Goal: Transaction & Acquisition: Book appointment/travel/reservation

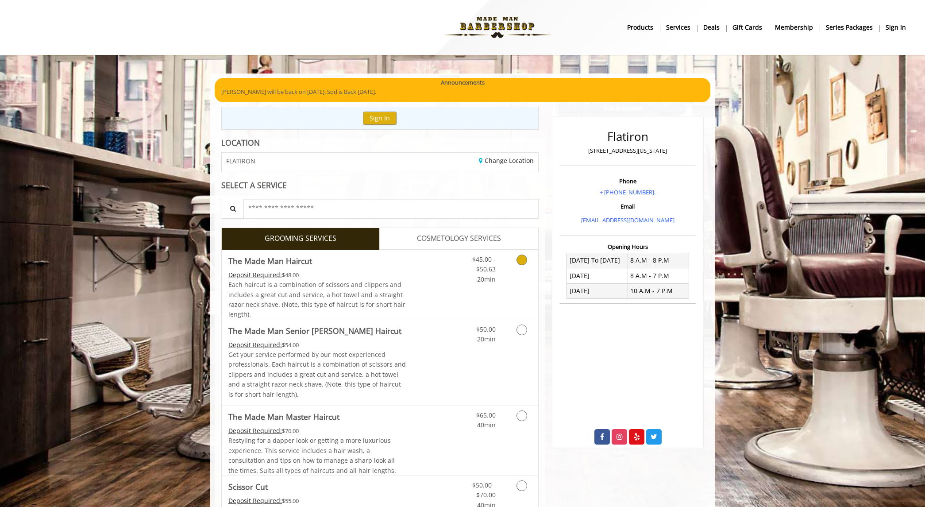
click at [523, 258] on icon "Grooming services" at bounding box center [521, 259] width 11 height 11
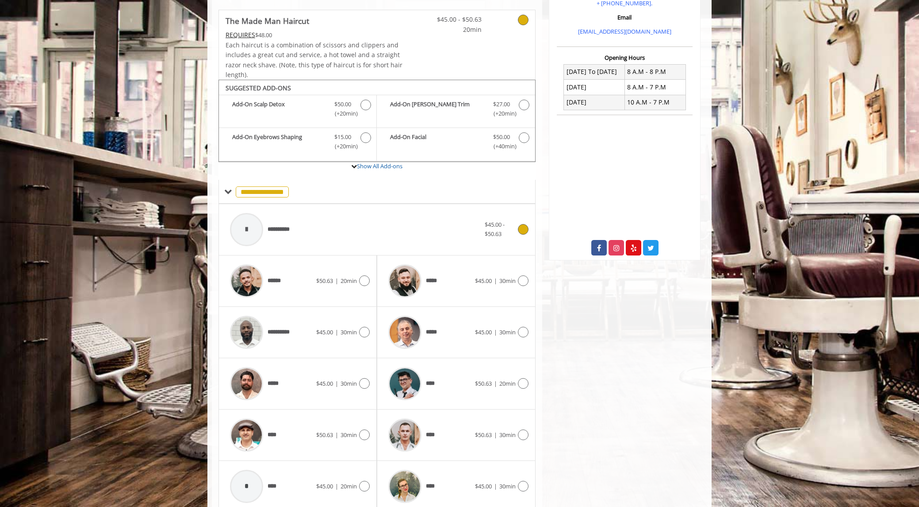
scroll to position [221, 0]
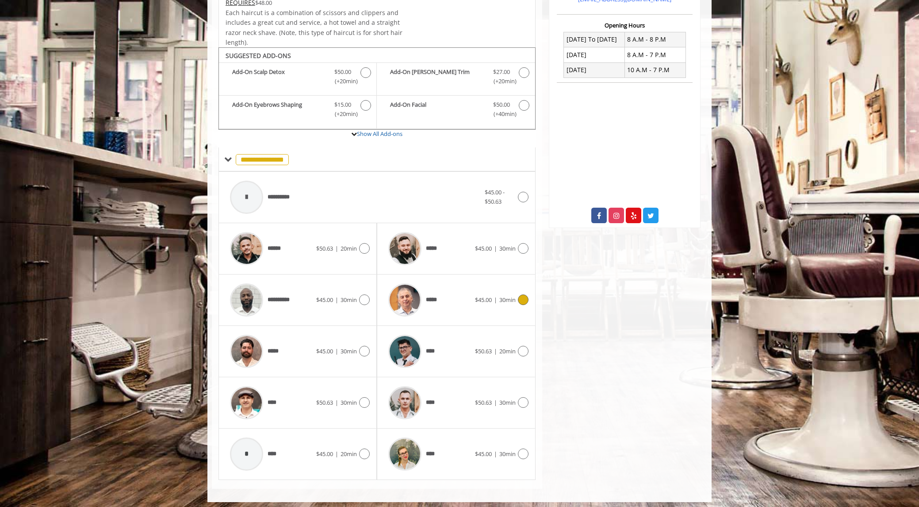
click at [526, 295] on icon at bounding box center [523, 299] width 11 height 11
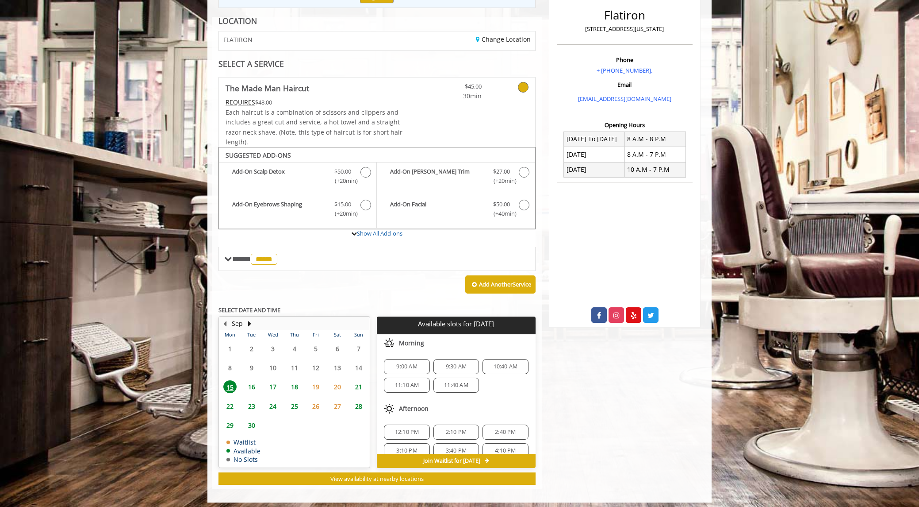
scroll to position [0, 0]
click at [414, 363] on span "9:00 AM" at bounding box center [406, 366] width 21 height 7
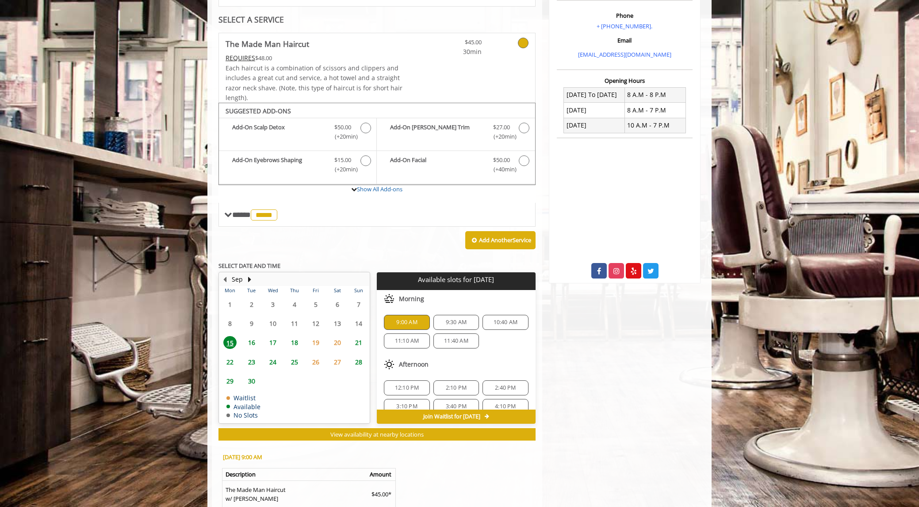
scroll to position [254, 0]
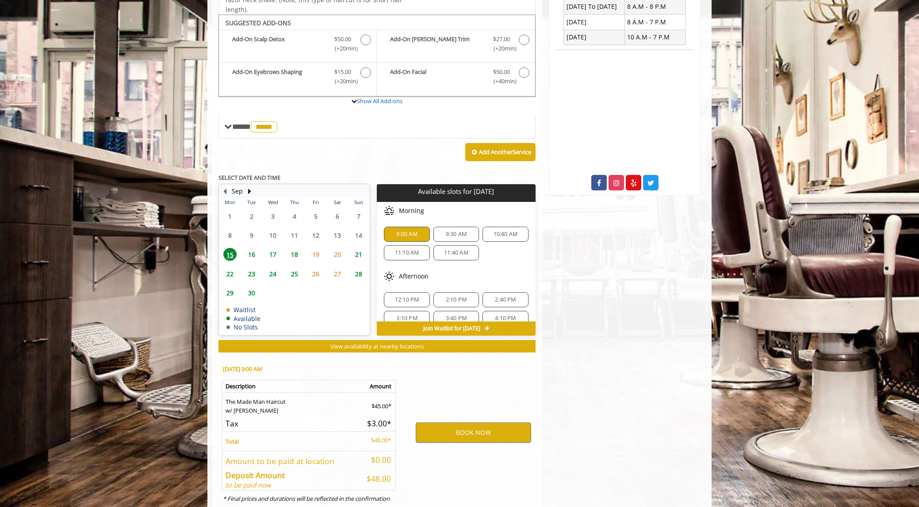
click at [251, 248] on span "16" at bounding box center [251, 254] width 13 height 13
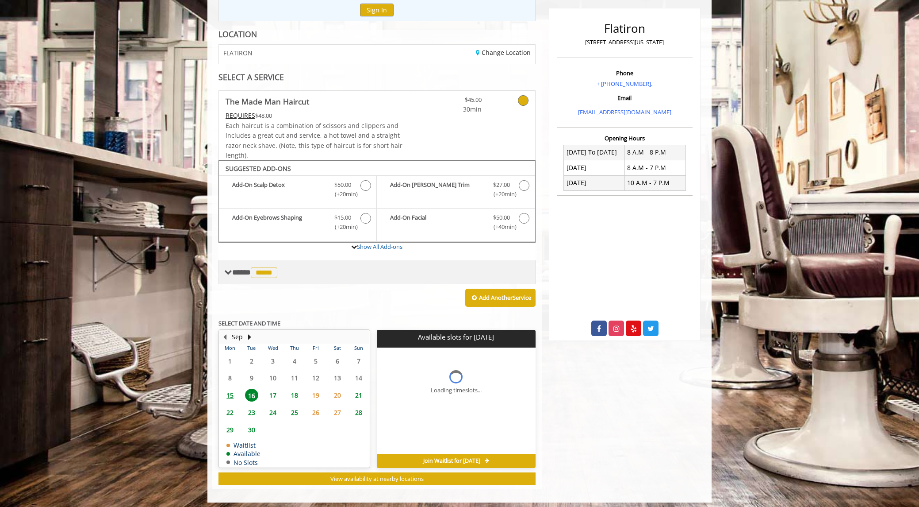
scroll to position [121, 0]
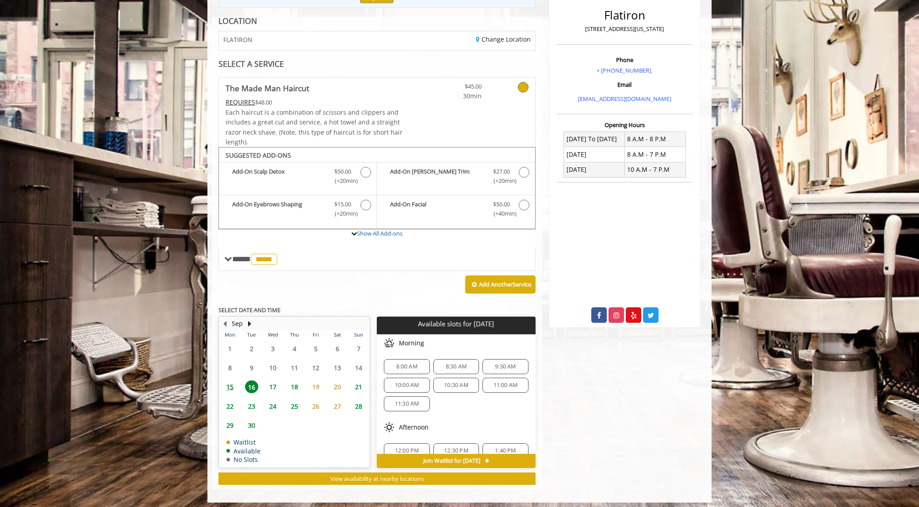
click at [273, 383] on span "17" at bounding box center [272, 386] width 13 height 13
click at [232, 380] on span "15" at bounding box center [229, 386] width 13 height 13
click at [405, 363] on span "9:00 AM" at bounding box center [406, 366] width 21 height 7
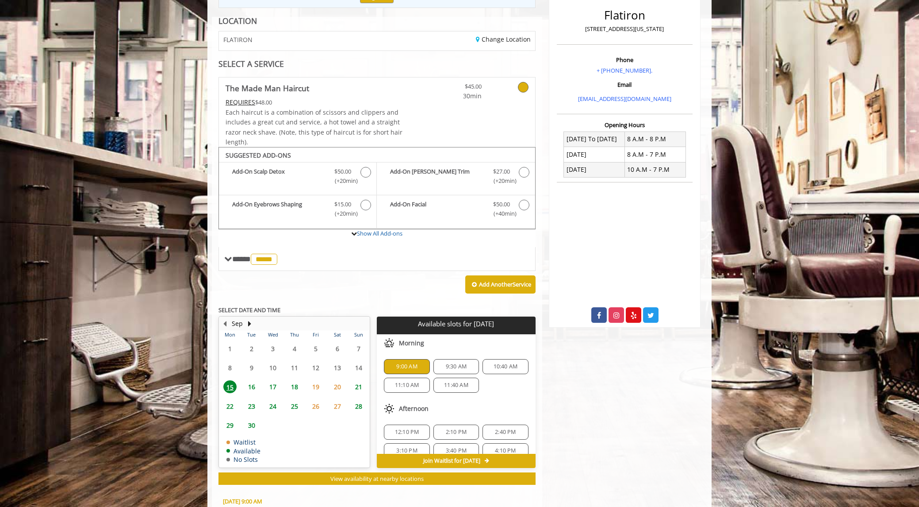
scroll to position [279, 0]
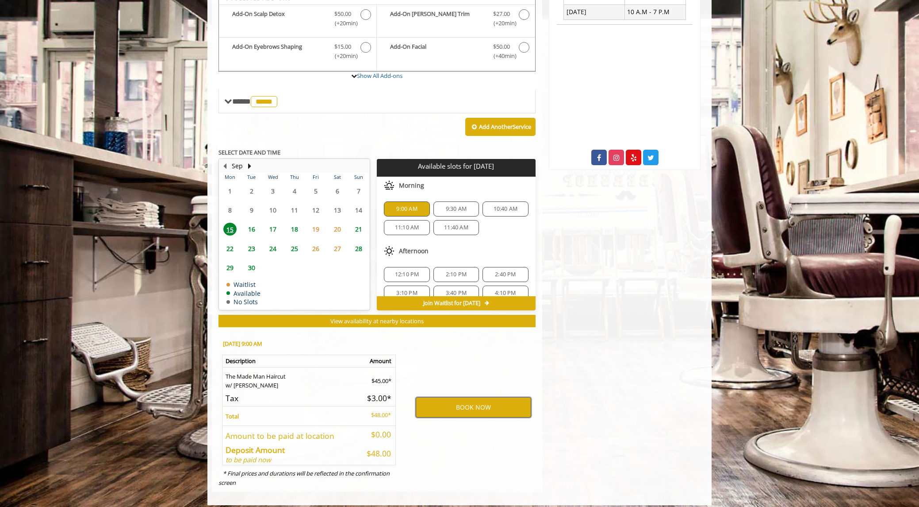
click at [474, 401] on button "BOOK NOW" at bounding box center [473, 407] width 115 height 20
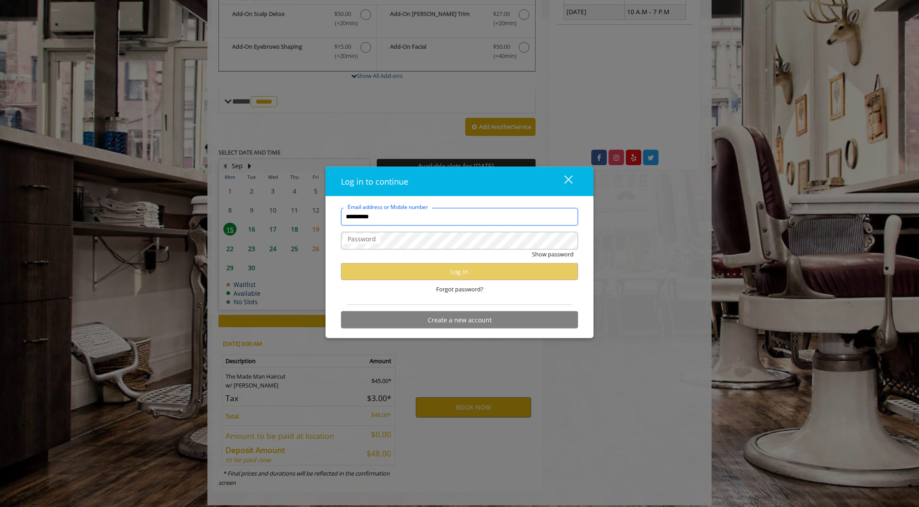
type input "**********"
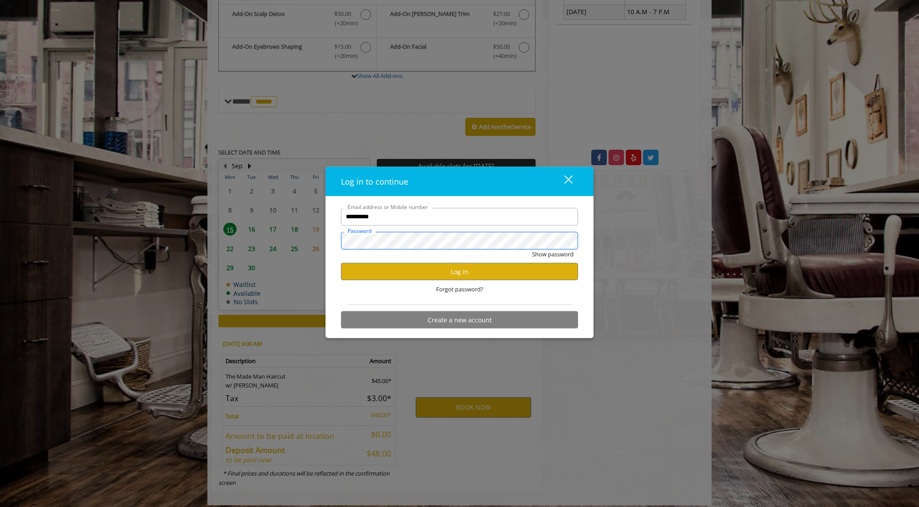
click at [553, 254] on button "Show password" at bounding box center [553, 253] width 42 height 9
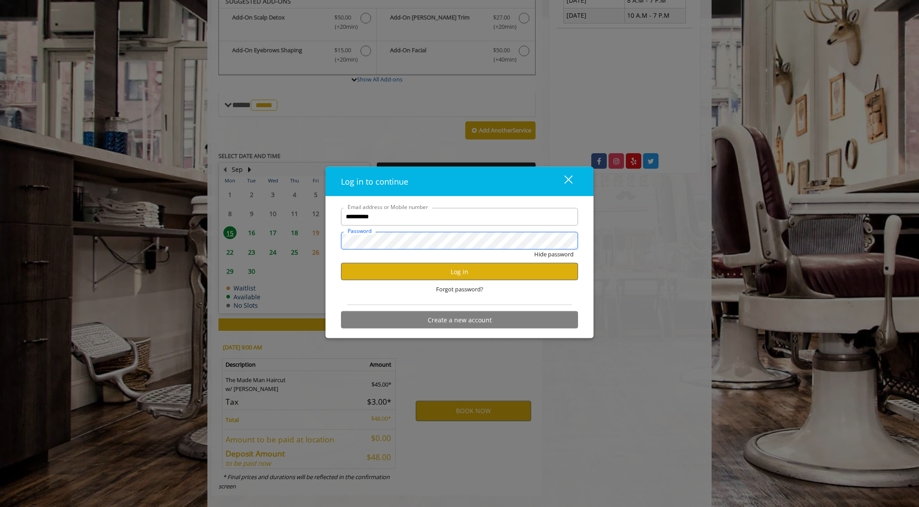
scroll to position [273, 0]
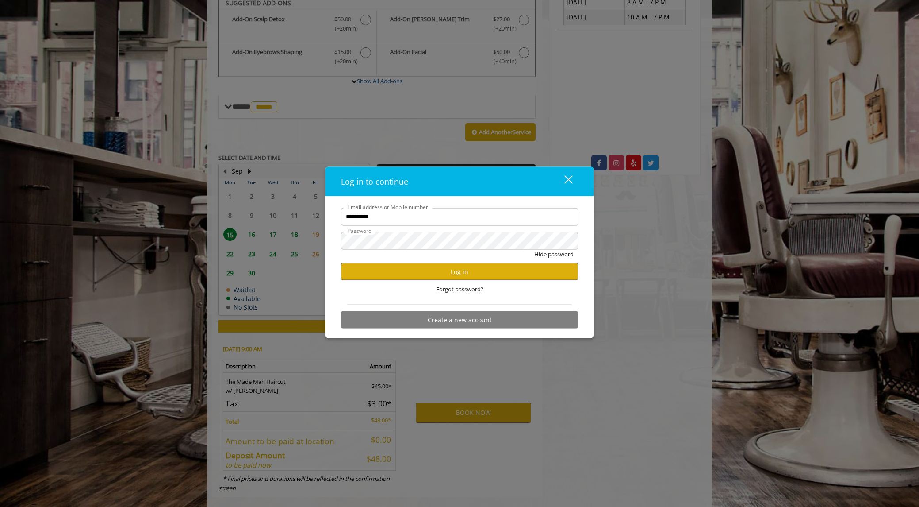
click at [471, 272] on button "Log in" at bounding box center [459, 271] width 237 height 17
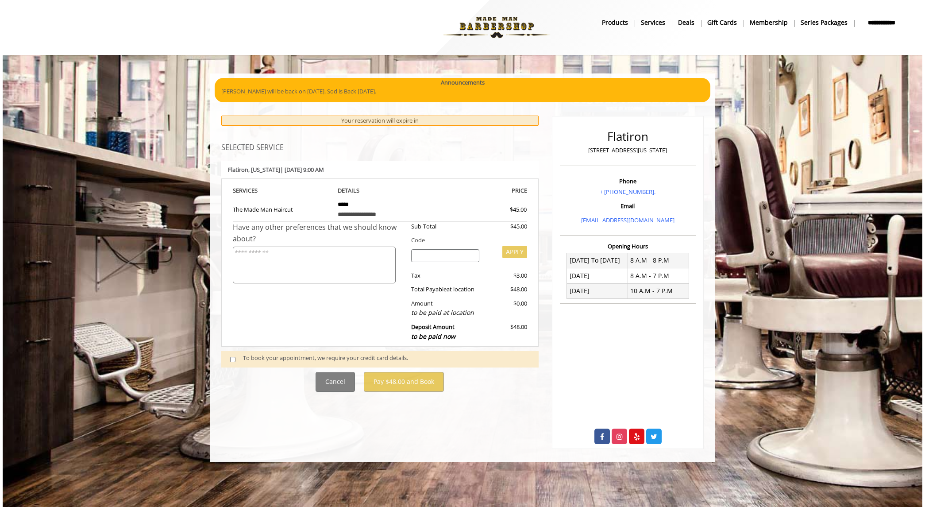
scroll to position [245, 0]
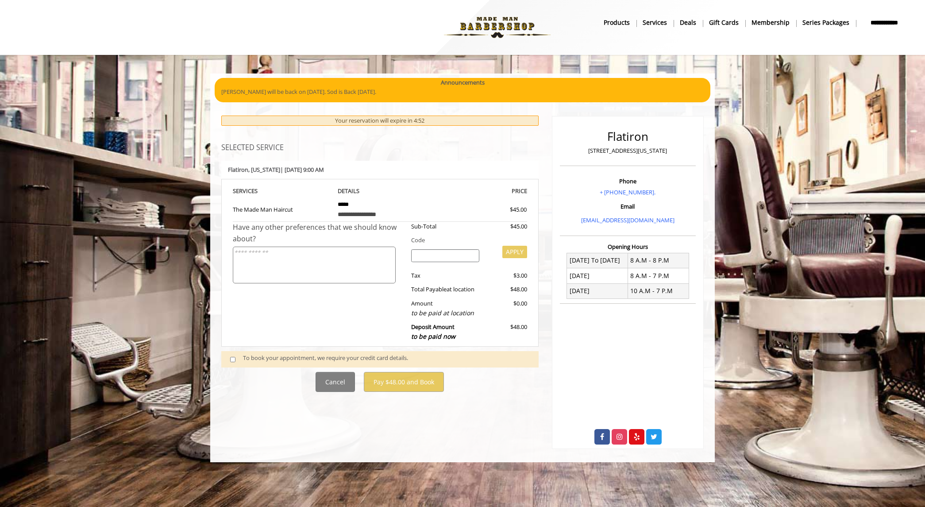
click at [232, 354] on html "**********" at bounding box center [462, 253] width 925 height 507
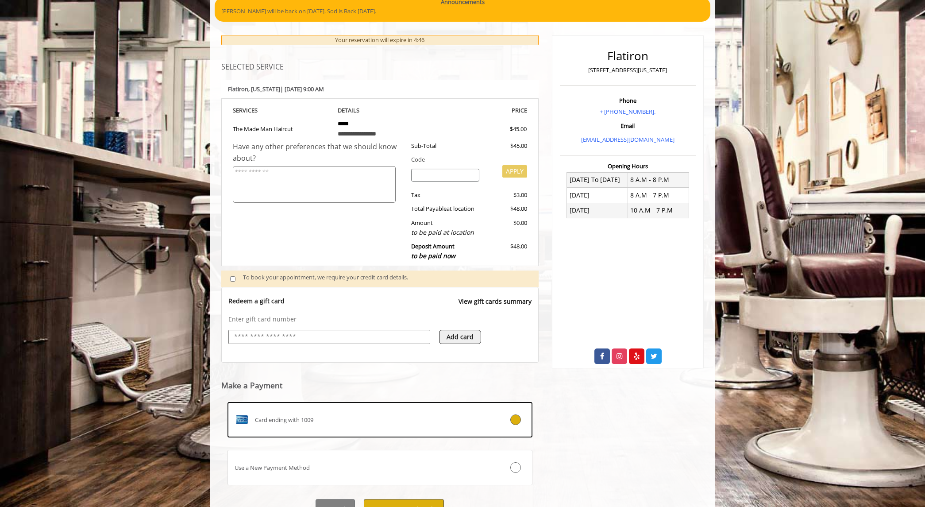
scroll to position [79, 0]
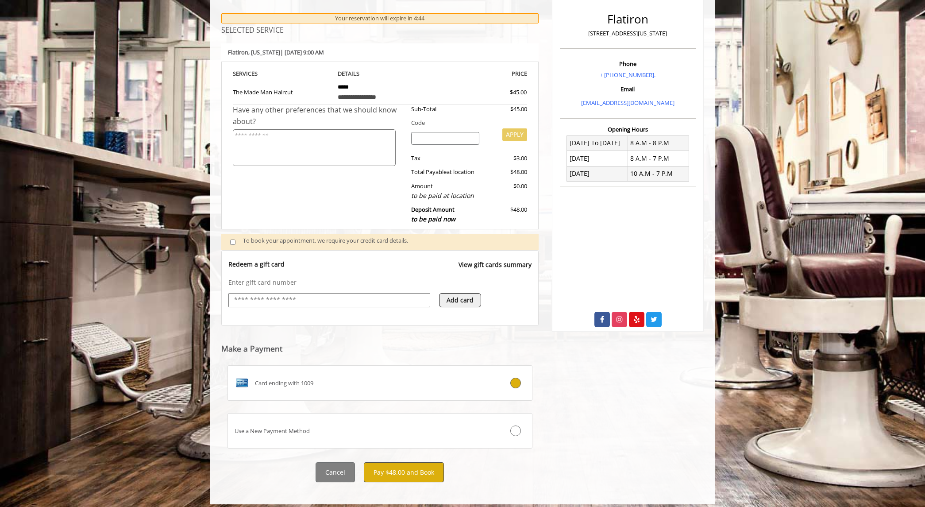
click at [408, 466] on button "Pay $48.00 and Book" at bounding box center [404, 472] width 80 height 20
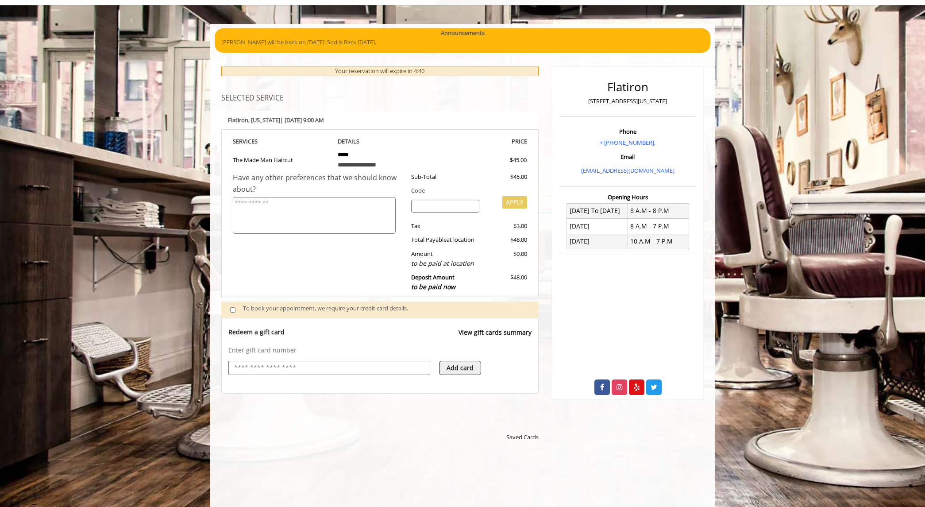
scroll to position [50, 0]
